Goal: Information Seeking & Learning: Find specific fact

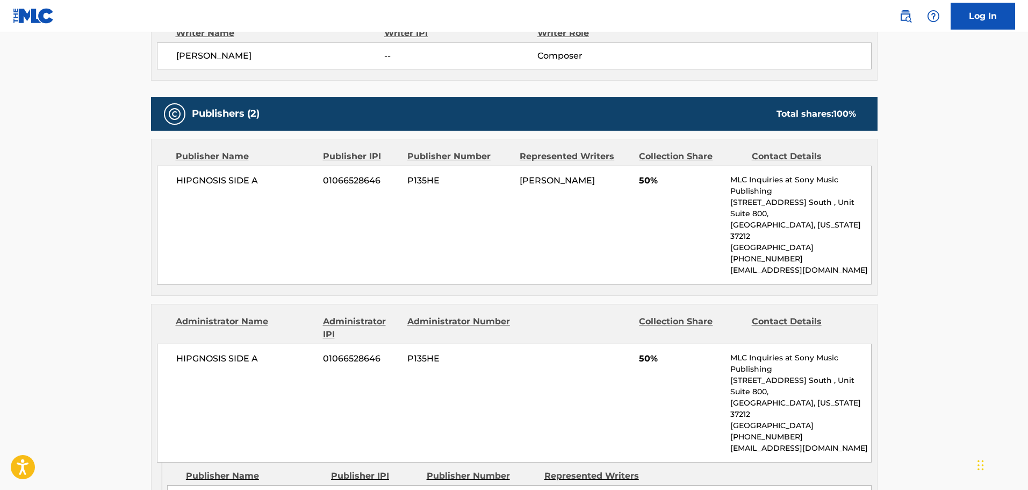
scroll to position [430, 0]
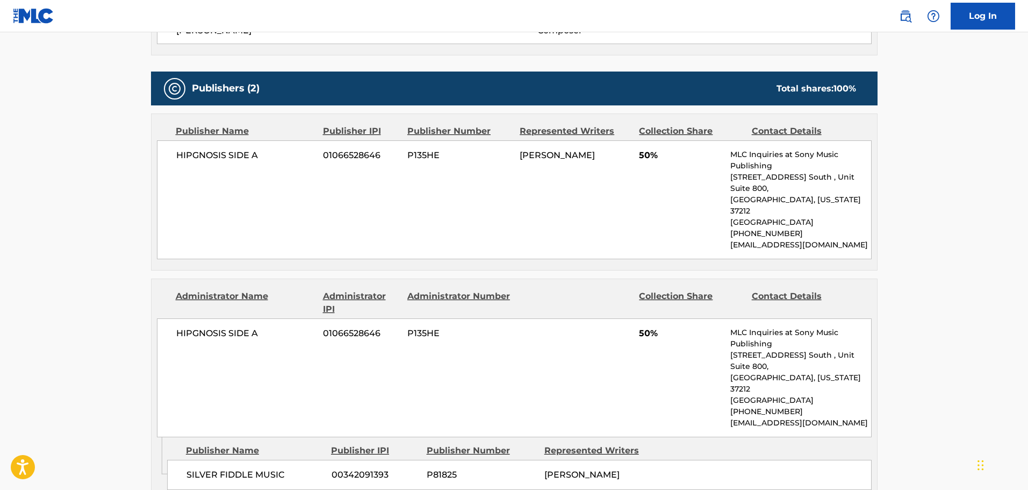
click at [549, 328] on div "HIPGNOSIS SIDE A 01066528646 P135HE 50% MLC Inquiries at Sony Music Publishing …" at bounding box center [514, 377] width 715 height 119
drag, startPoint x: 290, startPoint y: 430, endPoint x: 192, endPoint y: 433, distance: 97.4
click at [190, 468] on span "SILVER FIDDLE MUSIC" at bounding box center [255, 474] width 137 height 13
click at [540, 363] on div "HIPGNOSIS SIDE A 01066528646 P135HE 50% MLC Inquiries at Sony Music Publishing …" at bounding box center [514, 377] width 715 height 119
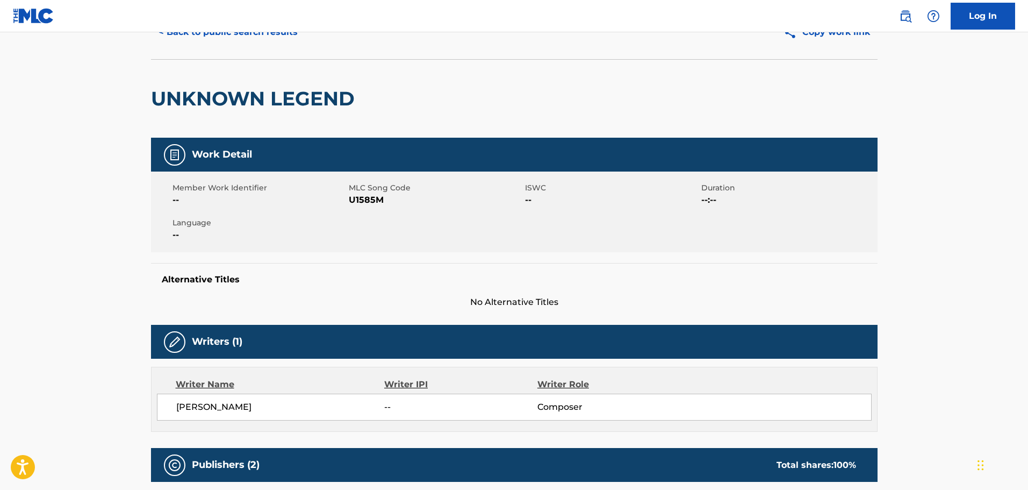
scroll to position [0, 0]
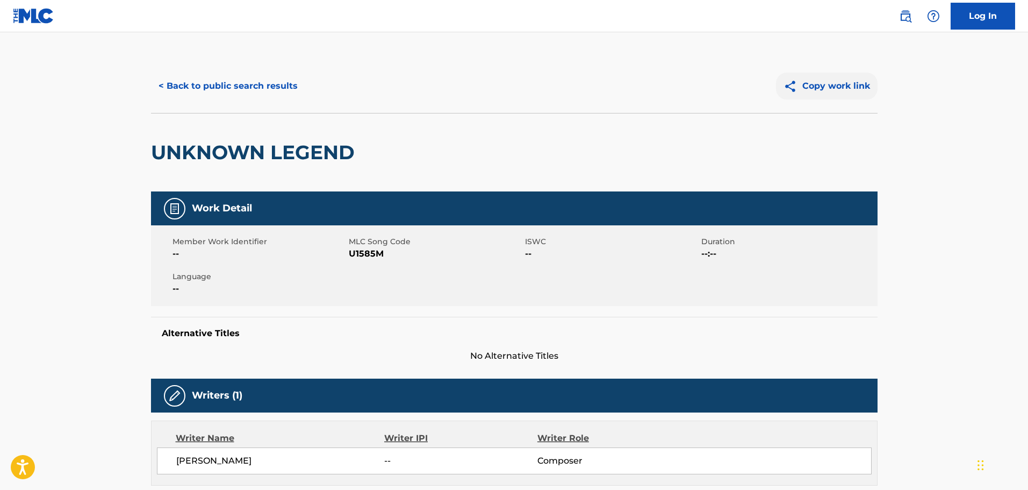
click at [851, 82] on button "Copy work link" at bounding box center [827, 86] width 102 height 27
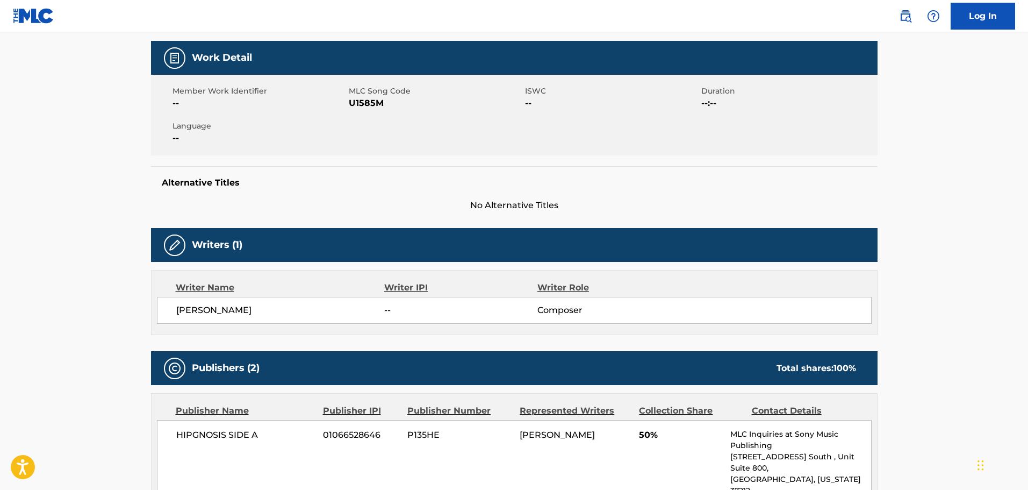
scroll to position [323, 0]
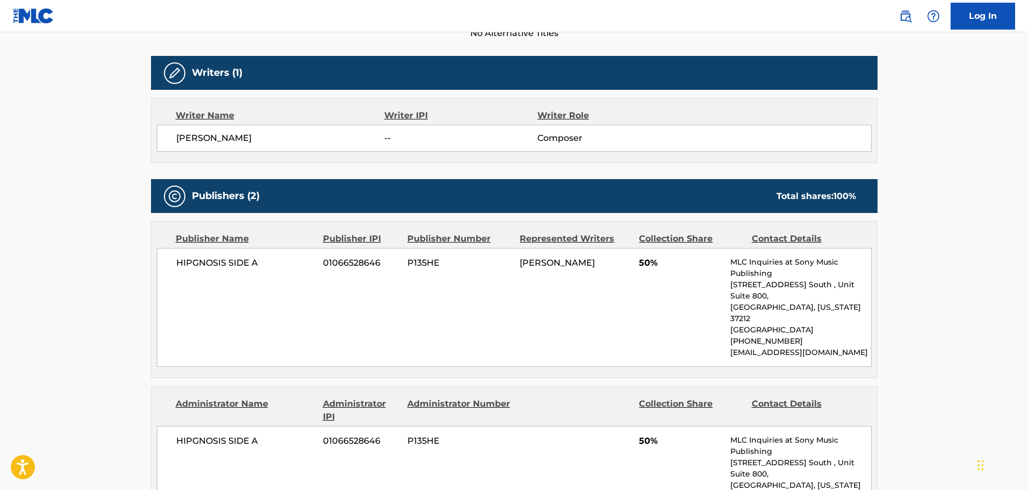
click at [329, 318] on div "HIPGNOSIS SIDE A 01066528646 P135HE [PERSON_NAME] 50% MLC Inquiries at Sony Mus…" at bounding box center [514, 307] width 715 height 119
click at [541, 262] on span "[PERSON_NAME]" at bounding box center [557, 263] width 75 height 10
drag, startPoint x: 541, startPoint y: 262, endPoint x: 606, endPoint y: 264, distance: 65.1
click at [606, 264] on div "[PERSON_NAME]" at bounding box center [575, 262] width 111 height 13
click at [578, 308] on div "HIPGNOSIS SIDE A 01066528646 P135HE [PERSON_NAME] 50% MLC Inquiries at Sony Mus…" at bounding box center [514, 307] width 715 height 119
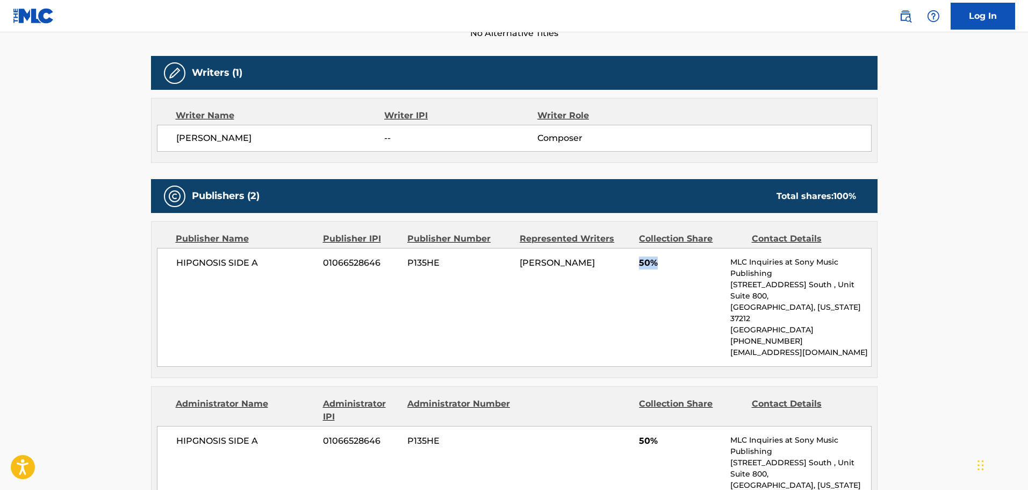
drag, startPoint x: 636, startPoint y: 261, endPoint x: 663, endPoint y: 267, distance: 27.0
click at [663, 267] on div "HIPGNOSIS SIDE A 01066528646 P135HE [PERSON_NAME] 50% MLC Inquiries at Sony Mus…" at bounding box center [514, 307] width 715 height 119
click at [288, 270] on div "HIPGNOSIS SIDE A 01066528646 P135HE [PERSON_NAME] 50% MLC Inquiries at Sony Mus…" at bounding box center [514, 307] width 715 height 119
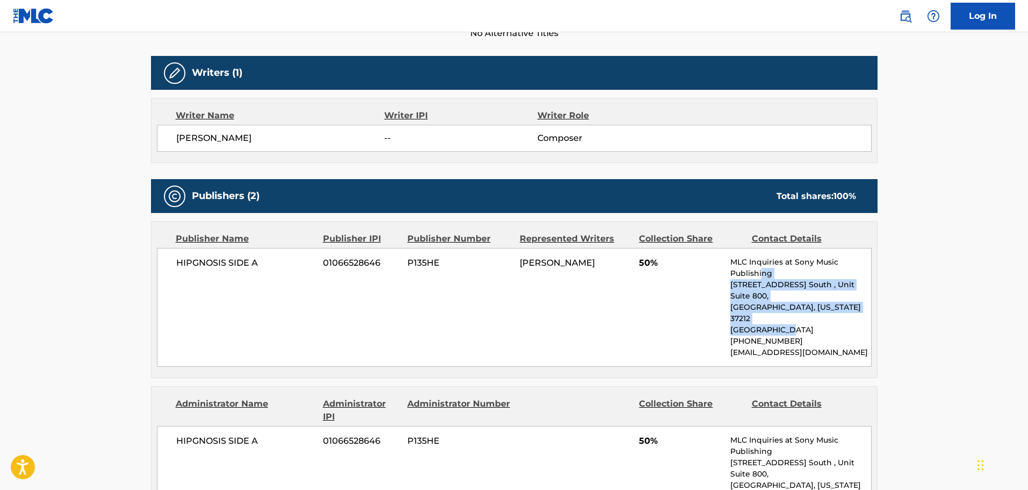
drag, startPoint x: 764, startPoint y: 270, endPoint x: 823, endPoint y: 312, distance: 72.8
click at [823, 312] on div "MLC Inquiries at Sony Music Publishing [STREET_ADDRESS] [GEOGRAPHIC_DATA][US_ST…" at bounding box center [801, 307] width 140 height 102
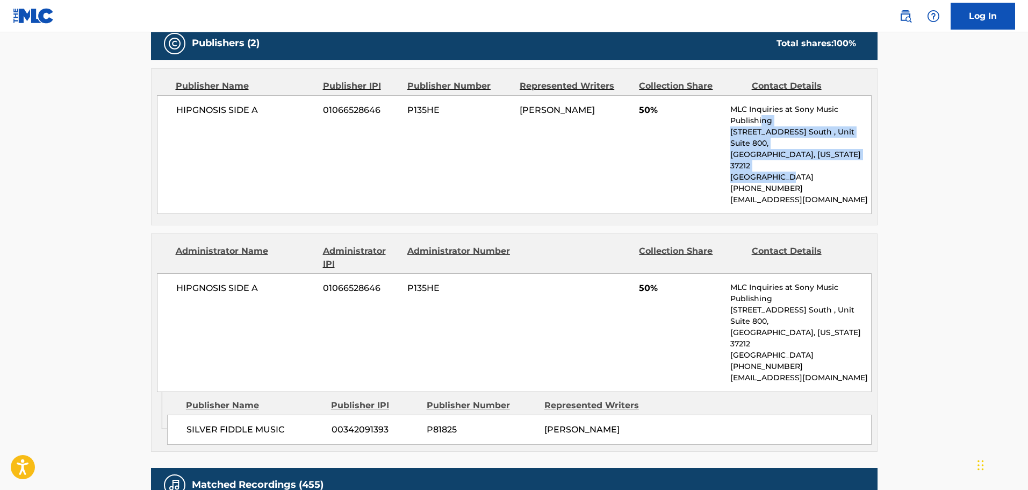
scroll to position [538, 0]
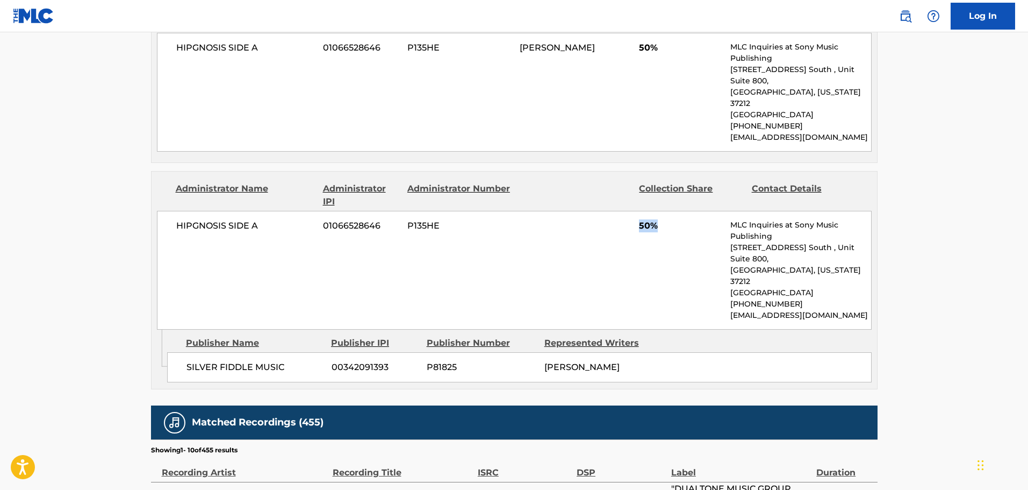
drag, startPoint x: 641, startPoint y: 209, endPoint x: 666, endPoint y: 207, distance: 24.3
click at [666, 219] on span "50%" at bounding box center [680, 225] width 83 height 13
drag, startPoint x: 67, startPoint y: 165, endPoint x: 67, endPoint y: 159, distance: 6.5
click at [67, 163] on main "< Back to public search results Copy work link UNKNOWN LEGEND Work Detail Membe…" at bounding box center [514, 151] width 1028 height 1312
